Goal: Transaction & Acquisition: Book appointment/travel/reservation

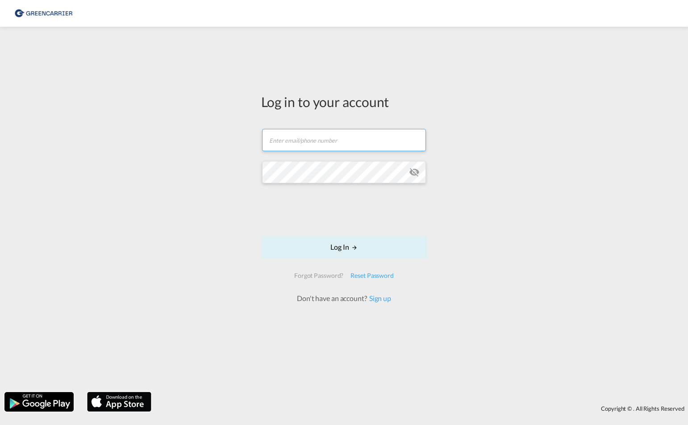
click at [369, 141] on input "text" at bounding box center [344, 140] width 164 height 22
type input "[EMAIL_ADDRESS][PERSON_NAME][DOMAIN_NAME]"
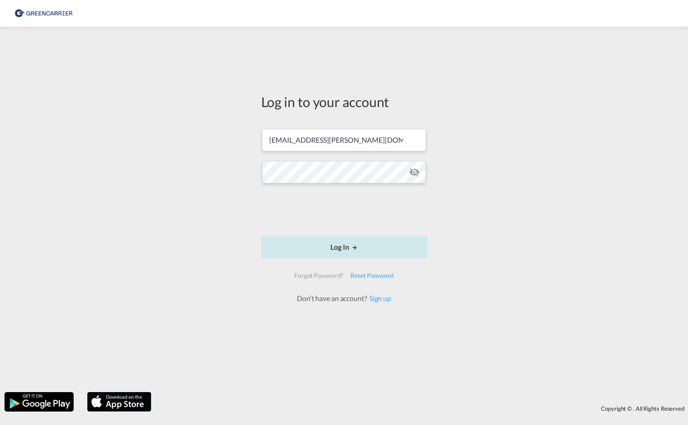
click at [353, 243] on button "Log In" at bounding box center [344, 247] width 166 height 22
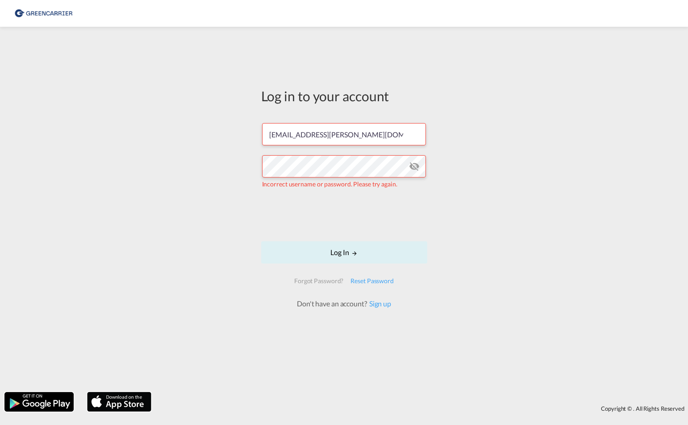
click at [419, 167] on md-icon "icon-eye-off" at bounding box center [414, 166] width 11 height 11
click at [361, 252] on button "Log In" at bounding box center [344, 252] width 166 height 22
click at [366, 135] on input "[EMAIL_ADDRESS][PERSON_NAME][DOMAIN_NAME]" at bounding box center [344, 134] width 164 height 22
click at [568, 225] on div "Log in to your account [EMAIL_ADDRESS][PERSON_NAME][DOMAIN_NAME] Captcha verifi…" at bounding box center [344, 209] width 688 height 357
click at [357, 251] on md-icon "LOGIN" at bounding box center [354, 253] width 6 height 6
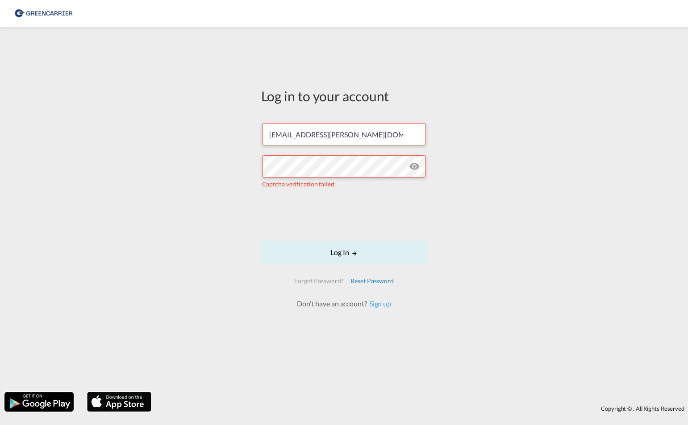
click at [380, 281] on div "Reset Password" at bounding box center [372, 281] width 50 height 16
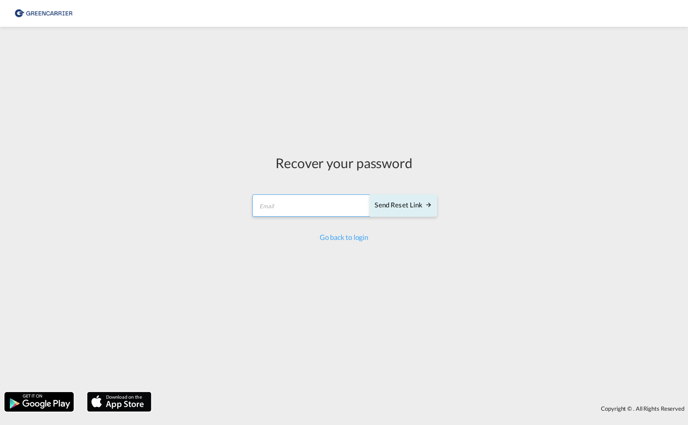
click at [322, 204] on input "email" at bounding box center [311, 206] width 118 height 22
type input "[EMAIL_ADDRESS][PERSON_NAME][DOMAIN_NAME]"
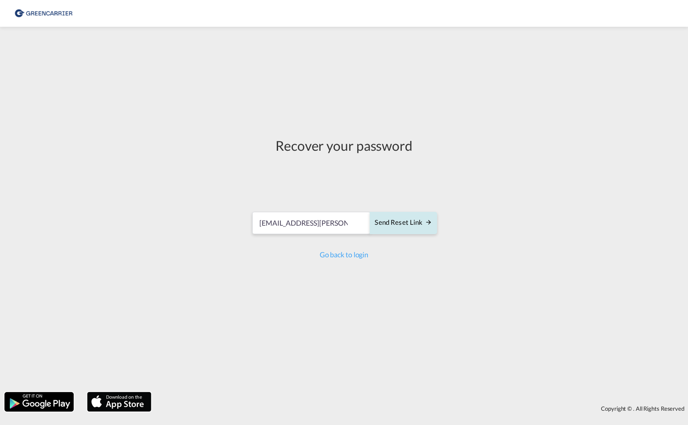
click at [406, 224] on div "Send reset link" at bounding box center [402, 223] width 57 height 10
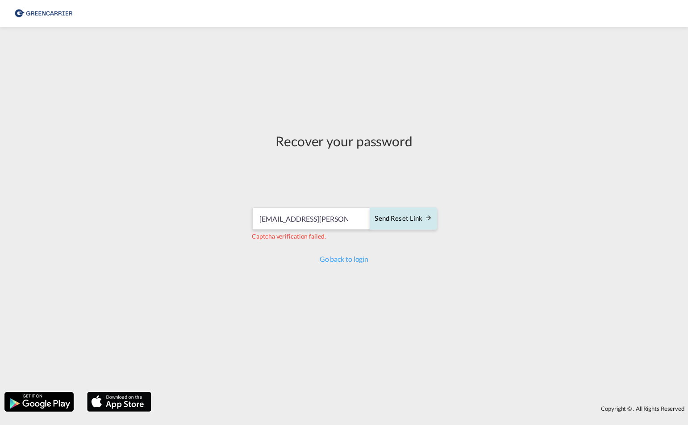
click at [386, 222] on div "Send reset link" at bounding box center [402, 219] width 57 height 10
click at [355, 260] on link "Go back to login" at bounding box center [343, 259] width 49 height 8
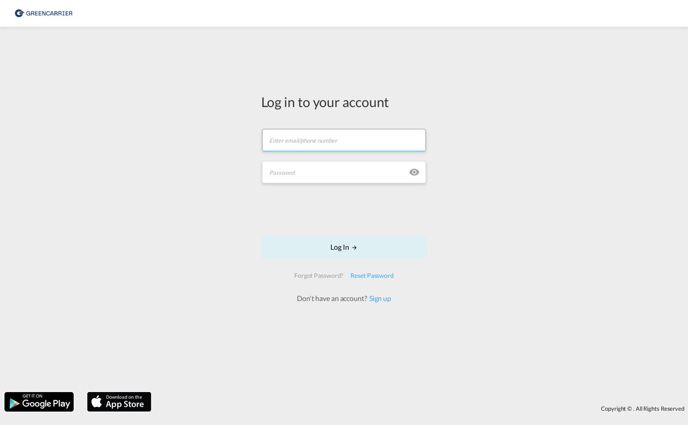
click at [341, 145] on input "text" at bounding box center [344, 140] width 164 height 22
type input "[EMAIL_ADDRESS][PERSON_NAME][DOMAIN_NAME]"
click at [338, 172] on input "text" at bounding box center [344, 172] width 164 height 22
paste input "Seefracht123!"
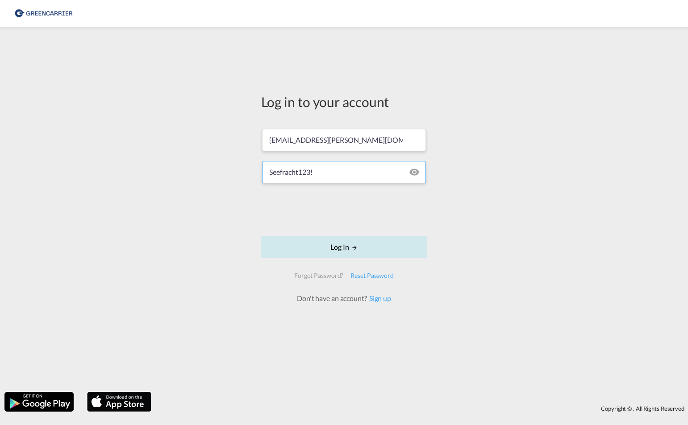
type input "Seefracht123!"
click at [349, 247] on button "Log In" at bounding box center [344, 247] width 166 height 22
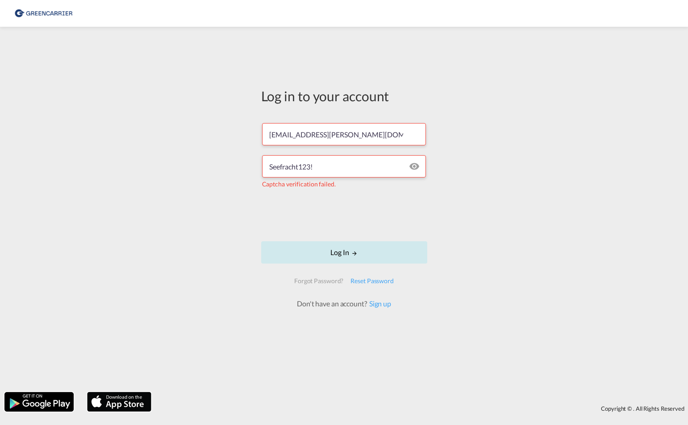
click at [350, 253] on button "Log In" at bounding box center [344, 252] width 166 height 22
drag, startPoint x: 373, startPoint y: 136, endPoint x: 138, endPoint y: 140, distance: 235.6
click at [138, 140] on div "Log in to your account [EMAIL_ADDRESS][PERSON_NAME][DOMAIN_NAME] Seefracht123! …" at bounding box center [344, 209] width 688 height 357
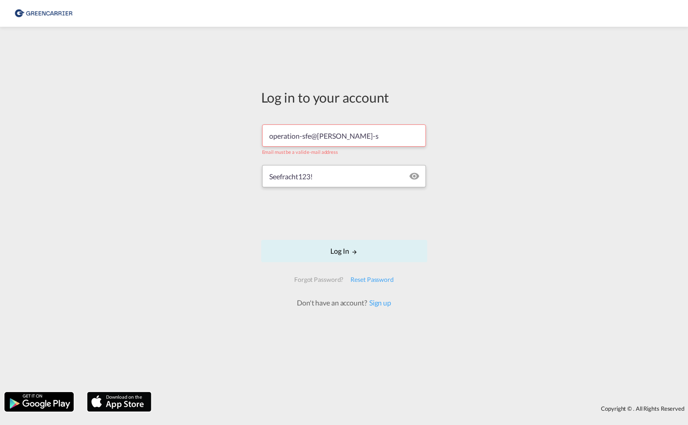
type input "[EMAIL_ADDRESS][PERSON_NAME][DOMAIN_NAME]"
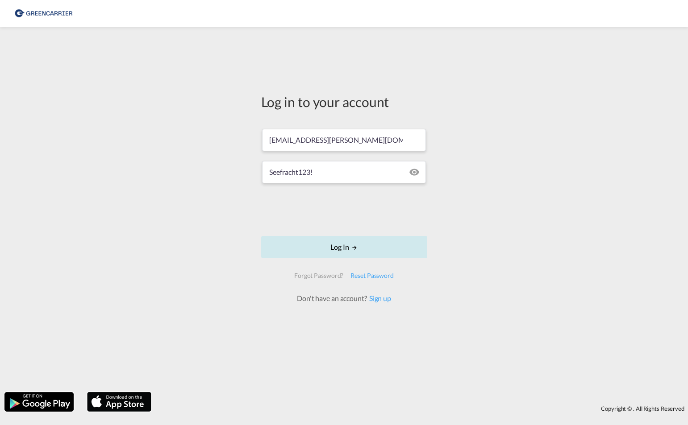
click at [345, 255] on button "Log In" at bounding box center [344, 247] width 166 height 22
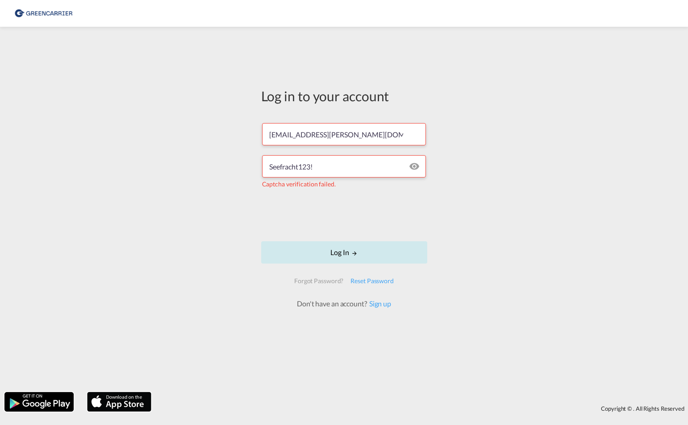
click at [344, 255] on button "Log In" at bounding box center [344, 252] width 166 height 22
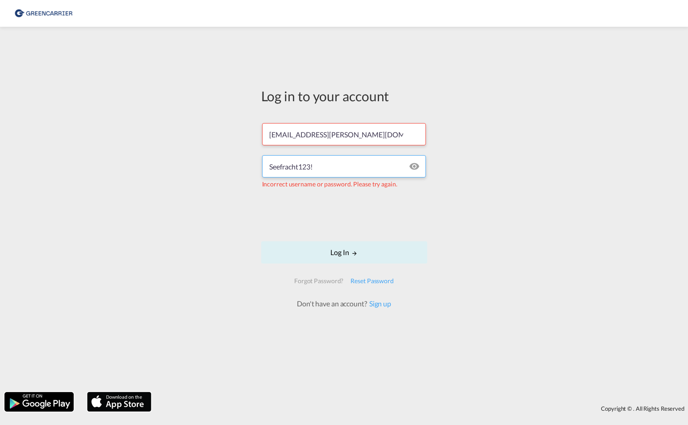
click at [310, 167] on input "Seefracht123!" at bounding box center [344, 166] width 164 height 22
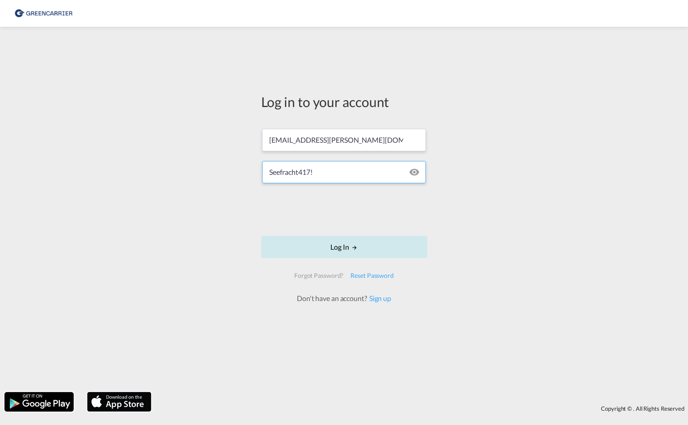
type input "Seefracht417!"
click at [346, 247] on button "Log In" at bounding box center [344, 247] width 166 height 22
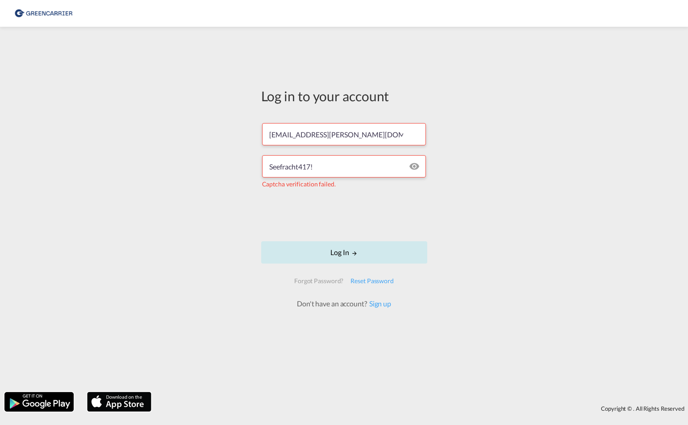
click at [357, 260] on button "Log In" at bounding box center [344, 252] width 166 height 22
click at [564, 120] on div "Log in to your account [EMAIL_ADDRESS][PERSON_NAME][DOMAIN_NAME] Seefracht417! …" at bounding box center [344, 209] width 688 height 357
click at [388, 308] on div "Don't have an account? Sign up" at bounding box center [344, 304] width 114 height 10
click at [386, 307] on link "Sign up" at bounding box center [379, 303] width 24 height 8
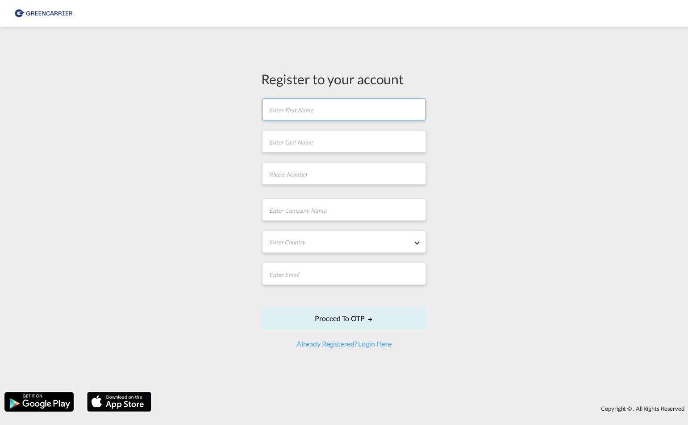
click at [320, 113] on input "text" at bounding box center [344, 109] width 164 height 22
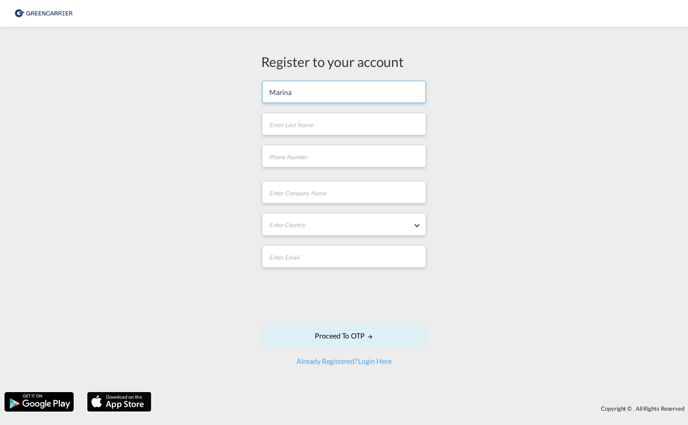
type input "Marina"
type input "Panthel"
type input "02735789383"
click at [289, 195] on input "text" at bounding box center [344, 192] width 164 height 22
type input "SIS Internationale Speditions GmbH"
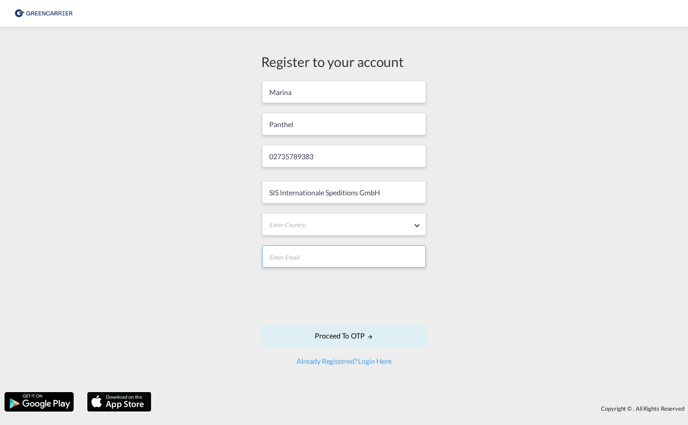
type input "[EMAIL_ADDRESS][PERSON_NAME][DOMAIN_NAME]"
click at [366, 227] on md-select "Enter Country [GEOGRAPHIC_DATA] [GEOGRAPHIC_DATA] [GEOGRAPHIC_DATA] [US_STATE] …" at bounding box center [344, 224] width 164 height 22
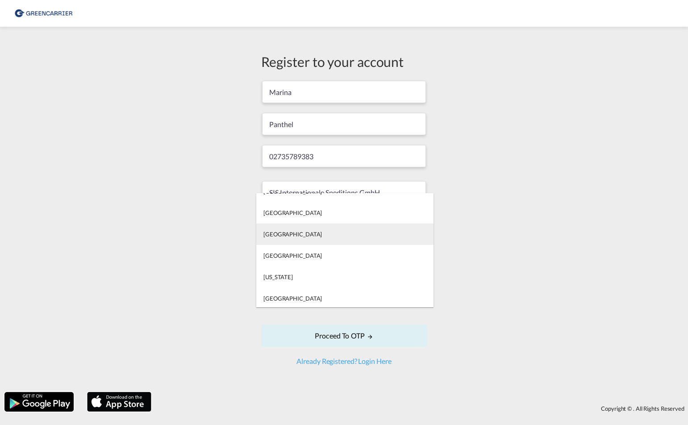
scroll to position [1830, 0]
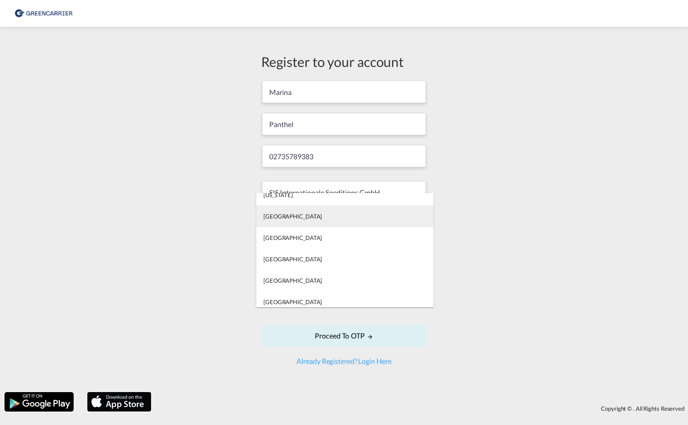
click at [285, 222] on md-option "[GEOGRAPHIC_DATA]" at bounding box center [344, 216] width 177 height 21
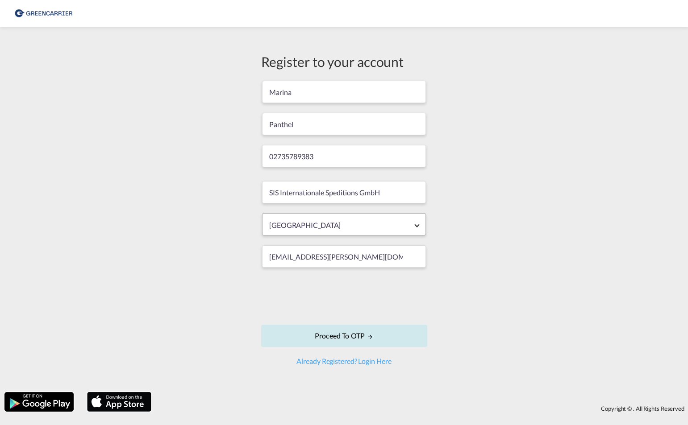
click at [359, 338] on button "Proceed to OTP" at bounding box center [344, 336] width 166 height 22
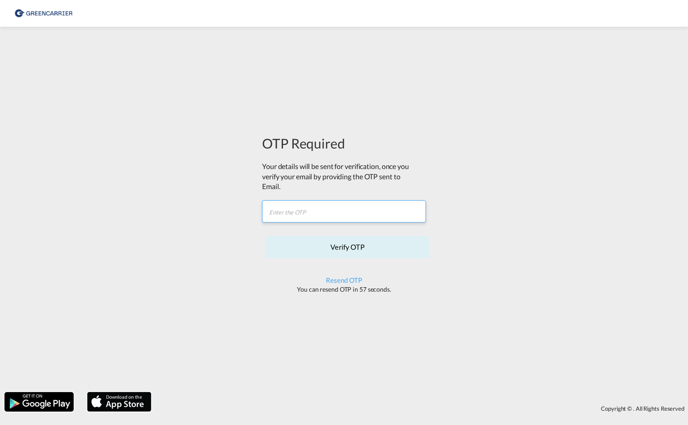
click at [378, 207] on input "text" at bounding box center [344, 211] width 164 height 22
click at [317, 210] on input "text" at bounding box center [344, 211] width 164 height 22
paste input "9AAK73"
type input "9AAK73"
click at [341, 245] on button "Verify OTP" at bounding box center [348, 247] width 164 height 22
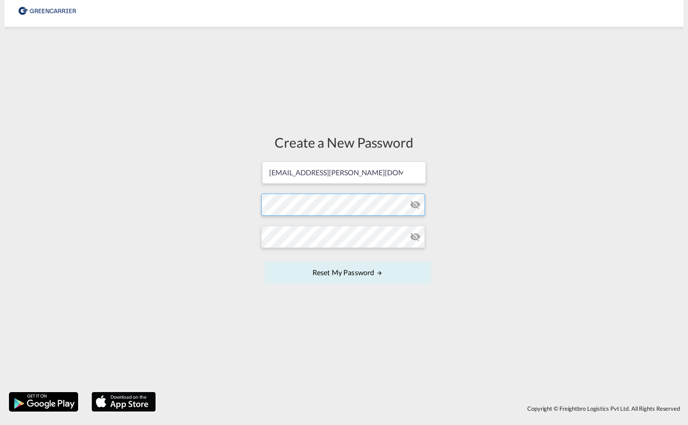
click at [314, 205] on form "mpanthel@schaefer-sis.de Password must contain the following: A special charact…" at bounding box center [344, 224] width 166 height 126
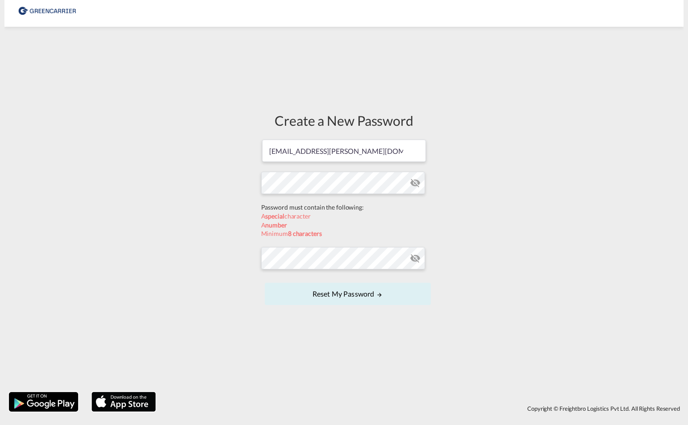
click at [412, 185] on form "mpanthel@schaefer-sis.de Password must contain the following: A special charact…" at bounding box center [344, 223] width 166 height 169
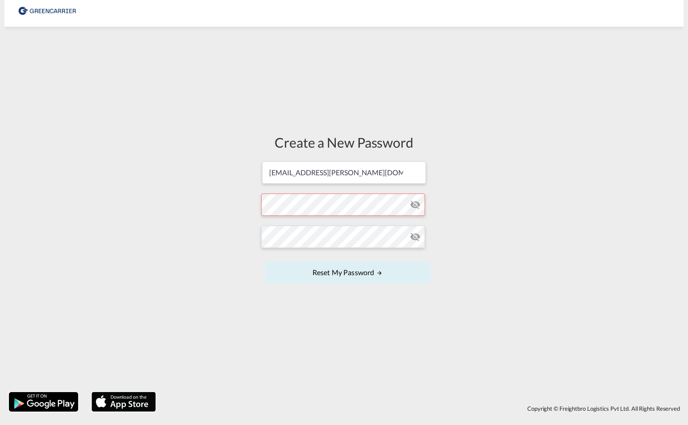
click at [414, 206] on md-icon "icon-eye-off" at bounding box center [415, 204] width 11 height 11
click at [365, 209] on form "mpanthel@schaefer-sis.de Password must contain the following: A special charact…" at bounding box center [344, 224] width 166 height 126
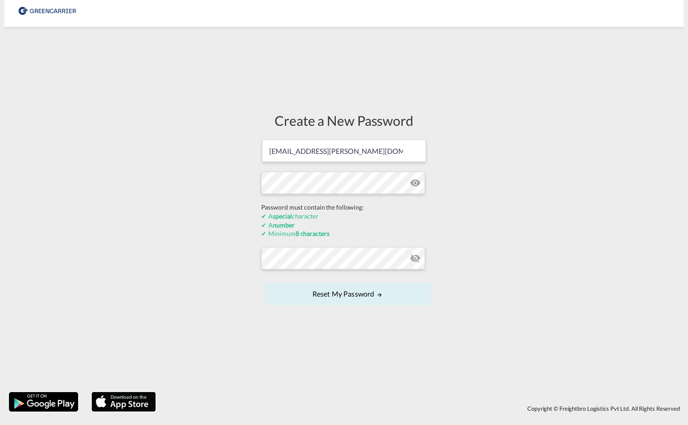
click at [415, 260] on form "mpanthel@schaefer-sis.de Password must contain the following: A special charact…" at bounding box center [344, 223] width 166 height 169
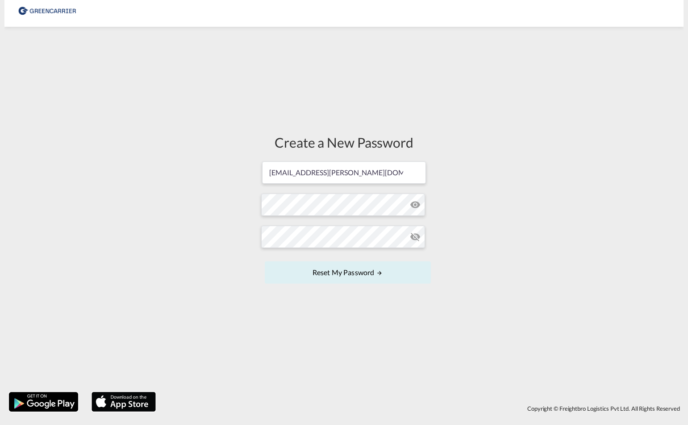
click at [415, 236] on md-icon "icon-eye-off" at bounding box center [415, 237] width 11 height 11
click at [349, 276] on button "Reset my password" at bounding box center [348, 272] width 166 height 22
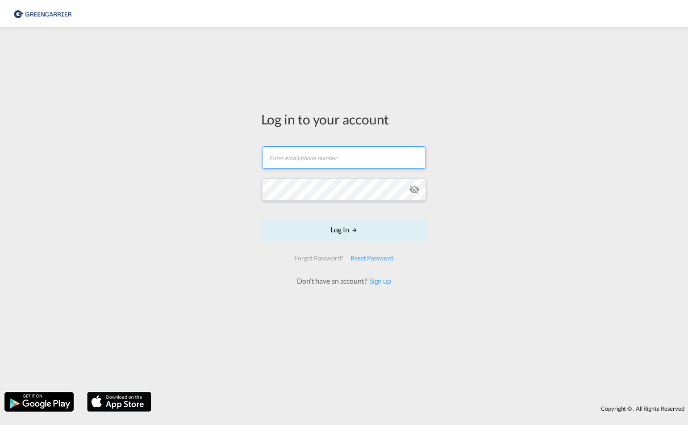
type input "[EMAIL_ADDRESS][PERSON_NAME][DOMAIN_NAME]"
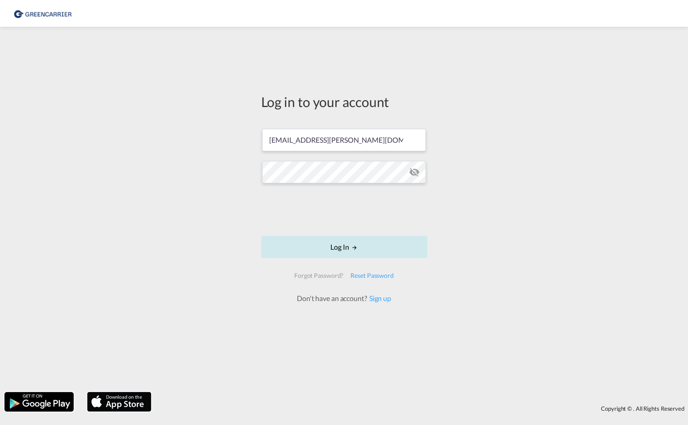
click at [338, 241] on button "Log In" at bounding box center [344, 247] width 166 height 22
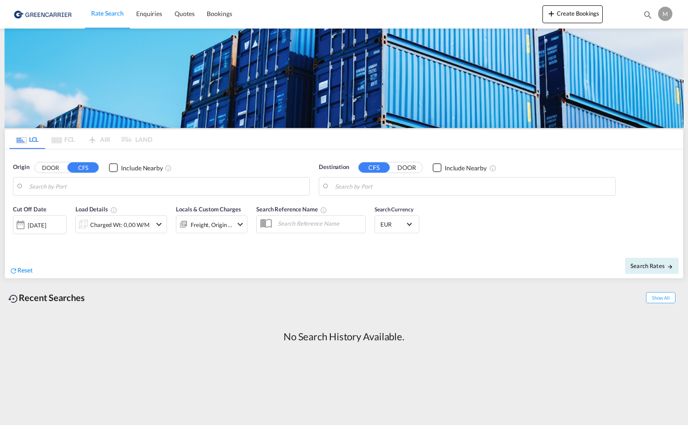
click at [95, 189] on input "Search by Port" at bounding box center [167, 186] width 276 height 13
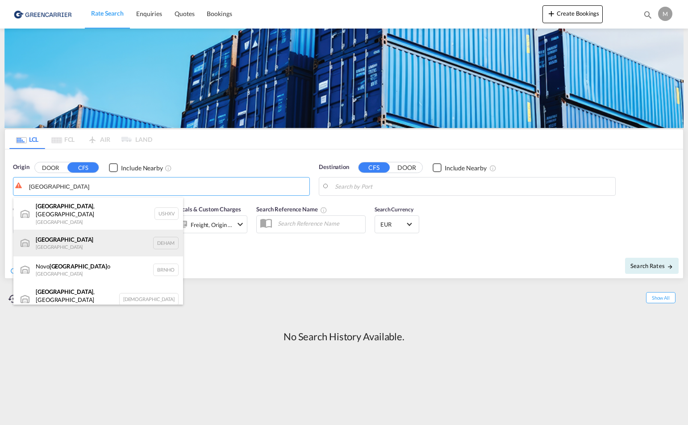
click at [65, 230] on div "Hamburg Germany DEHAM" at bounding box center [98, 243] width 170 height 27
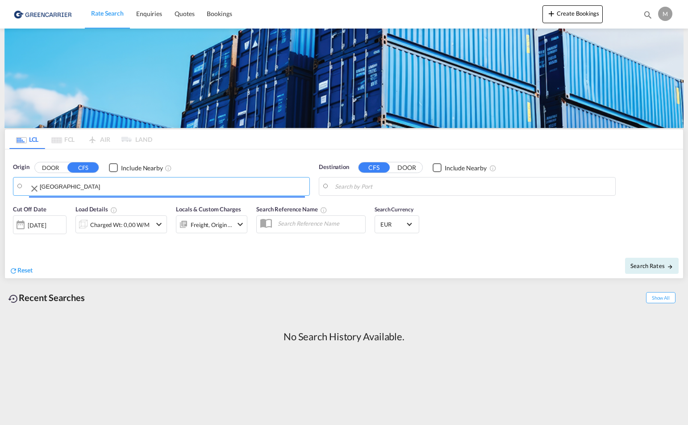
type input "Hamburg, DEHAM"
click at [419, 190] on input "Search by Port" at bounding box center [473, 186] width 276 height 13
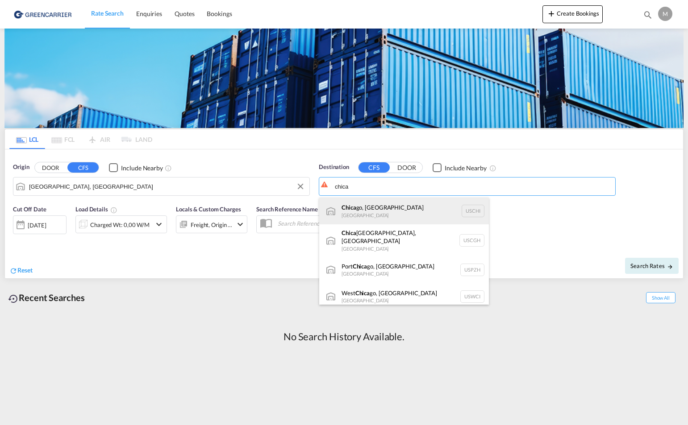
click at [388, 211] on div "Chica go, IL United States USCHI" at bounding box center [404, 211] width 170 height 27
type input "Chicago, IL, USCHI"
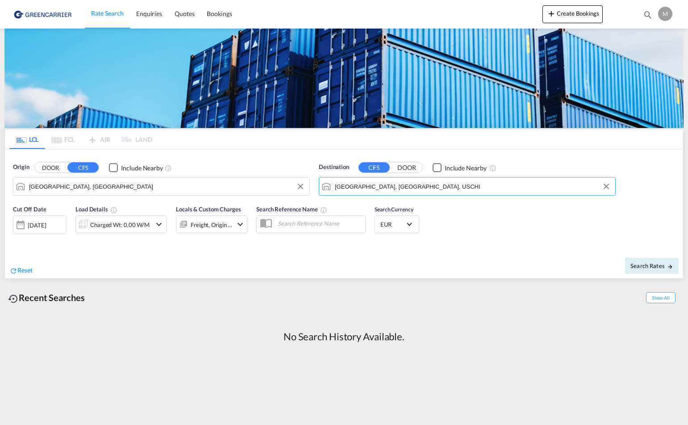
click at [52, 230] on div "09 Sep 2025" at bounding box center [40, 225] width 54 height 19
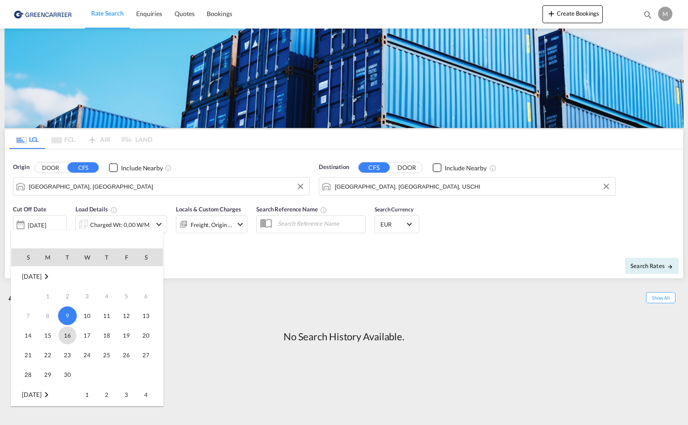
click at [61, 336] on span "16" at bounding box center [67, 336] width 18 height 18
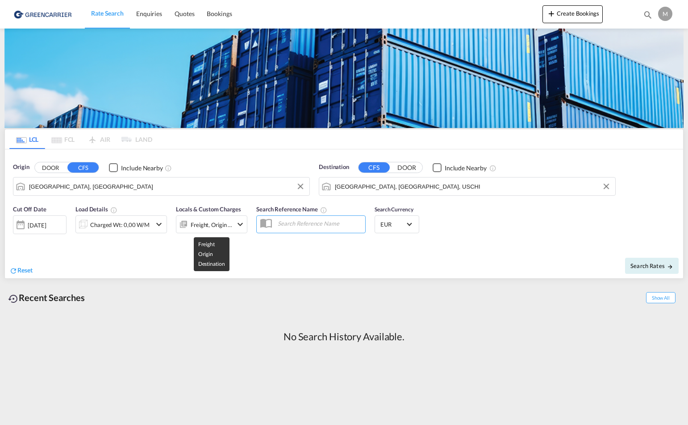
click at [227, 223] on div "Freight, Origin +1" at bounding box center [212, 225] width 42 height 12
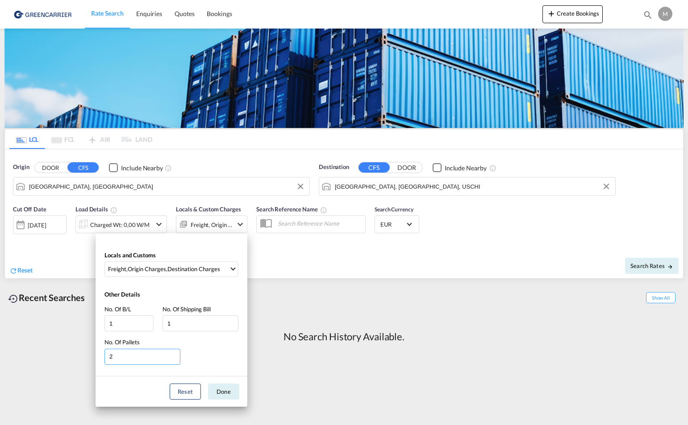
type input "2"
click at [176, 355] on input "2" at bounding box center [142, 357] width 76 height 16
click at [230, 269] on md-select-value "Freight , Origin Charges , Destination Charges" at bounding box center [172, 269] width 131 height 15
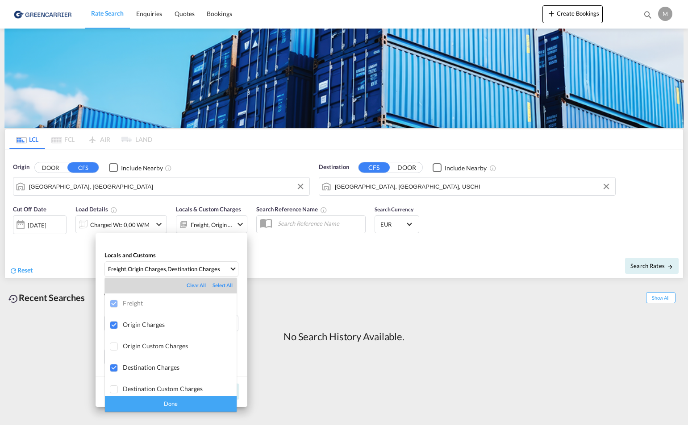
click at [299, 265] on md-backdrop at bounding box center [344, 212] width 688 height 425
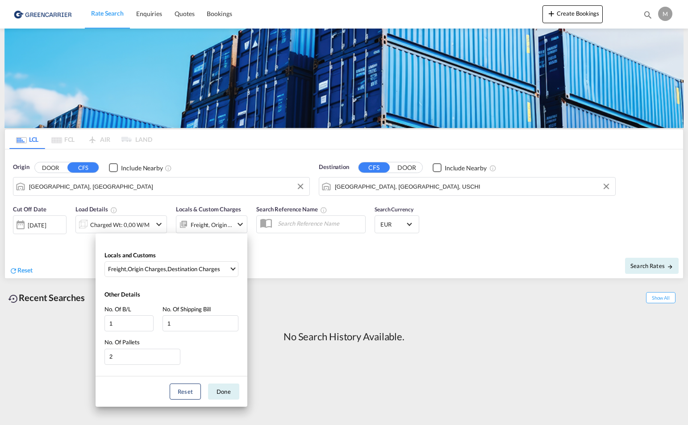
click at [269, 257] on div "Locals and Customs Freight , Origin Charges , Destination Charges Other Details…" at bounding box center [344, 212] width 688 height 425
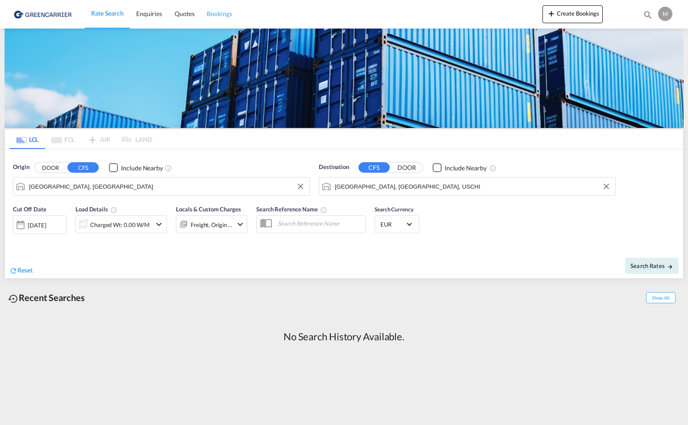
click at [230, 14] on span "Bookings" at bounding box center [219, 14] width 25 height 8
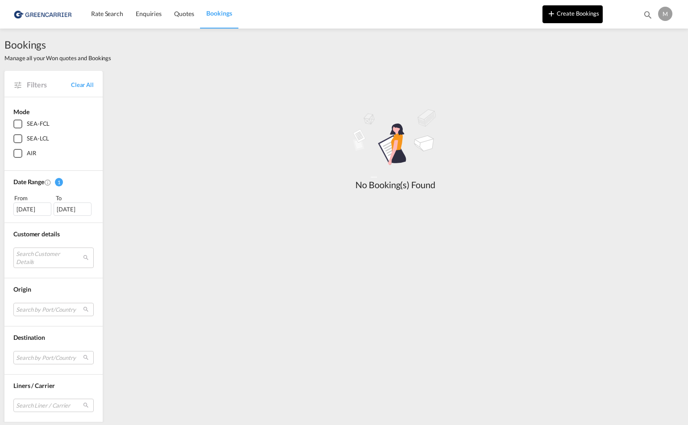
click at [564, 12] on button "Create Bookings" at bounding box center [572, 14] width 60 height 18
